Goal: Task Accomplishment & Management: Manage account settings

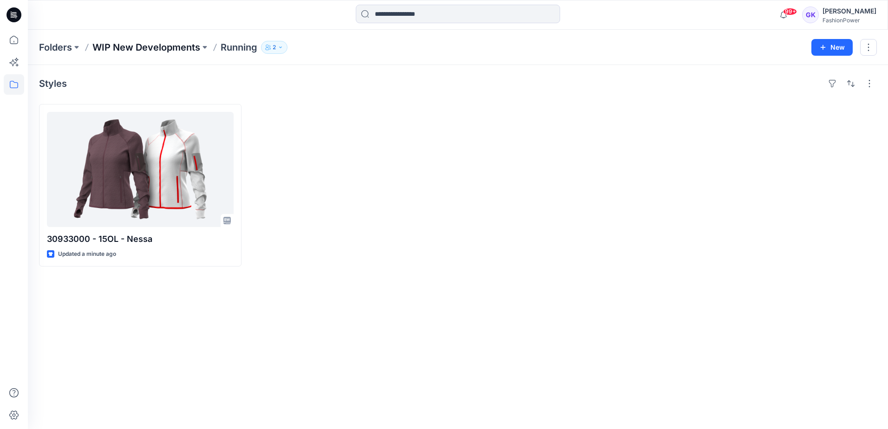
click at [188, 45] on p "WIP New Developments" at bounding box center [146, 47] width 108 height 13
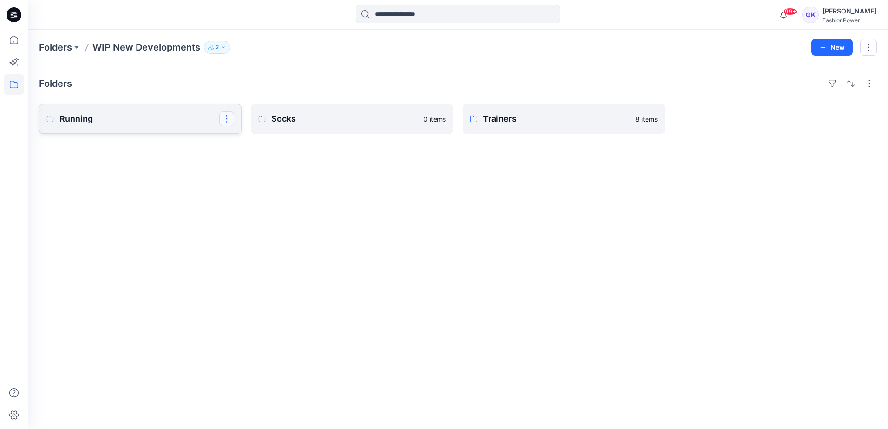
click at [234, 118] on button "button" at bounding box center [226, 118] width 15 height 15
click at [253, 140] on button "Edit" at bounding box center [271, 140] width 100 height 17
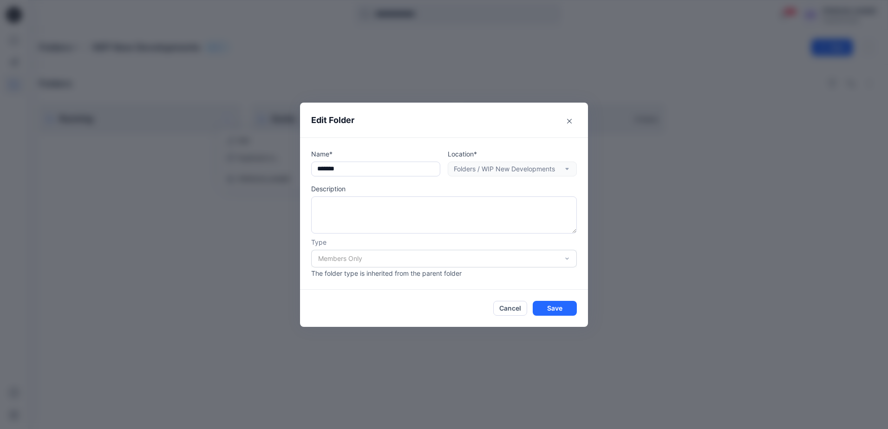
drag, startPoint x: 395, startPoint y: 168, endPoint x: 157, endPoint y: 129, distance: 240.4
click at [158, 143] on div "Edit Folder Name* ******* Location* Folders / WIP New Developments Description …" at bounding box center [444, 214] width 888 height 429
type input "*******"
click at [540, 307] on button "Save" at bounding box center [555, 308] width 44 height 15
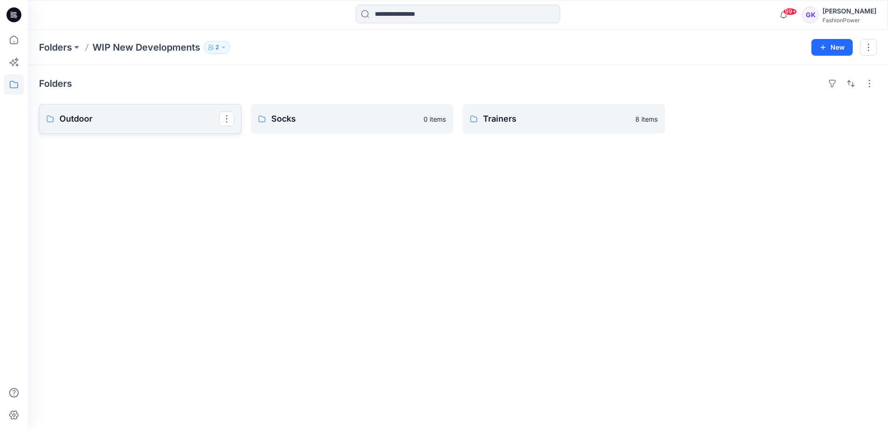
click at [128, 110] on link "Outdoor" at bounding box center [140, 119] width 202 height 30
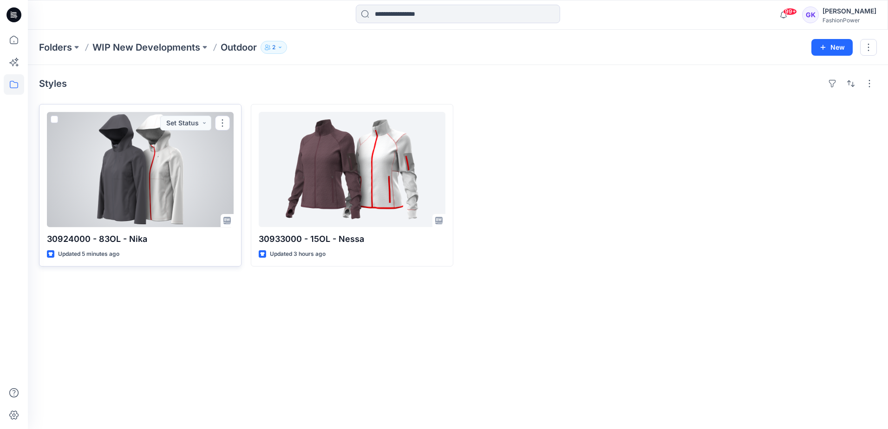
click at [188, 170] on div at bounding box center [140, 169] width 187 height 115
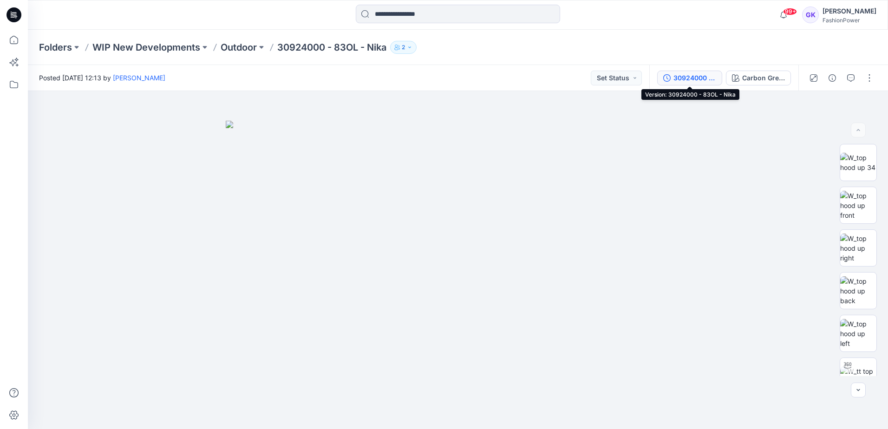
click at [703, 75] on div "30924000 - 83OL - Nika" at bounding box center [694, 78] width 43 height 10
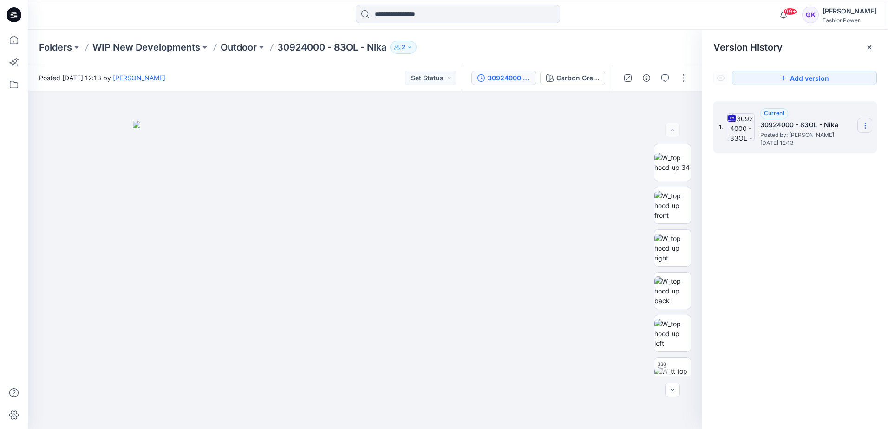
click at [871, 125] on section at bounding box center [864, 125] width 15 height 15
click at [828, 144] on span "Download Source BW File" at bounding box center [818, 143] width 78 height 11
click at [234, 47] on p "Outdoor" at bounding box center [239, 47] width 36 height 13
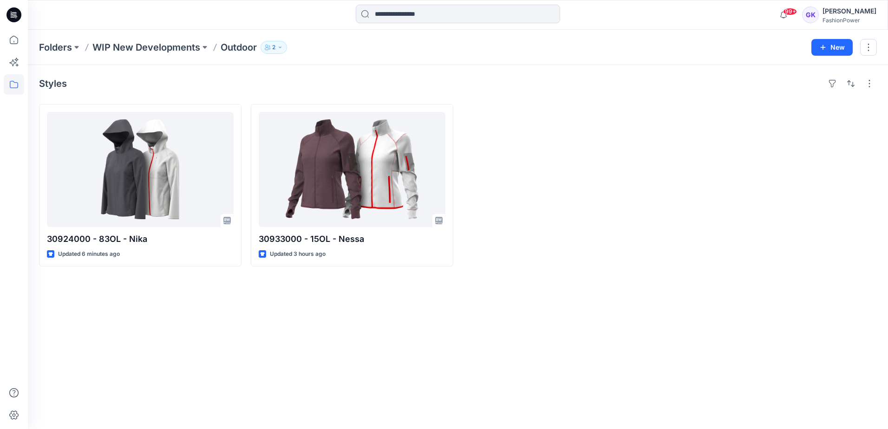
click at [600, 171] on div at bounding box center [563, 185] width 202 height 162
